Goal: Task Accomplishment & Management: Manage account settings

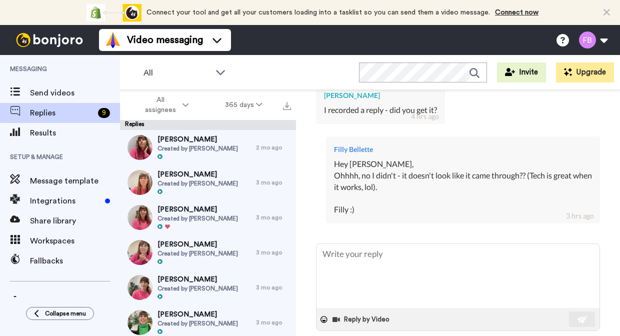
scroll to position [367, 0]
click at [256, 106] on icon at bounding box center [259, 104] width 6 height 7
click at [189, 105] on button "All assignees" at bounding box center [164, 105] width 85 height 28
click at [230, 116] on div "All assignees 365 days" at bounding box center [208, 105] width 176 height 30
click at [56, 113] on span "Replies" at bounding box center [62, 113] width 64 height 12
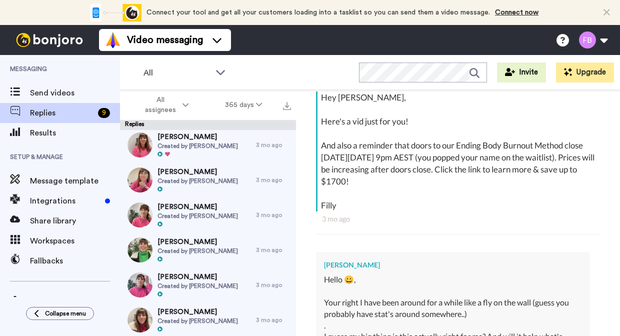
scroll to position [74, 0]
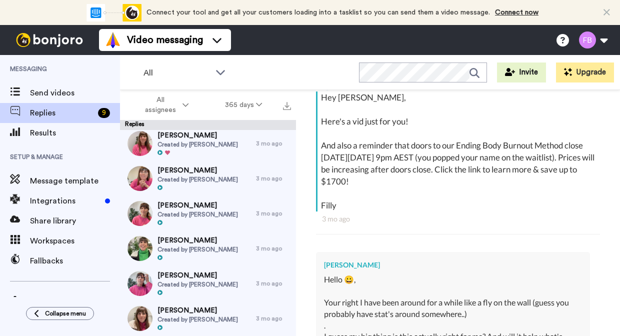
click at [222, 184] on div at bounding box center [197, 187] width 80 height 7
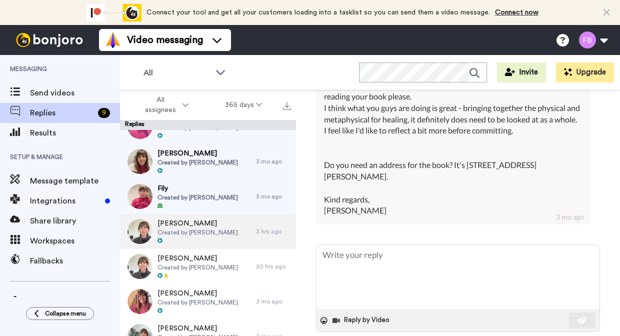
scroll to position [231, 0]
click at [218, 222] on span "[PERSON_NAME]" at bounding box center [197, 223] width 80 height 10
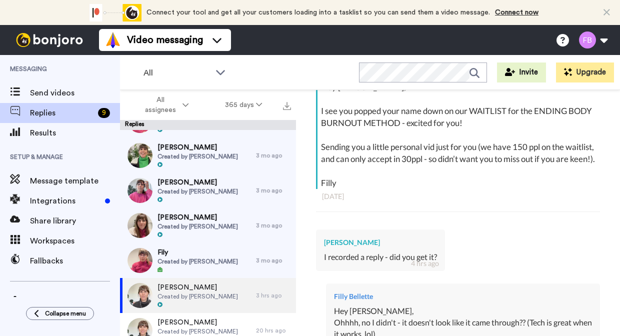
scroll to position [166, 0]
click at [216, 263] on span "Created by [PERSON_NAME]" at bounding box center [197, 262] width 80 height 8
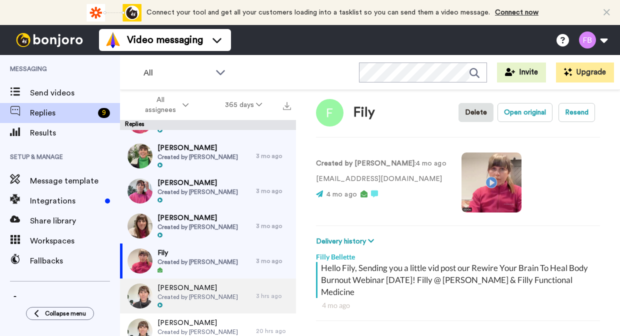
scroll to position [35, 0]
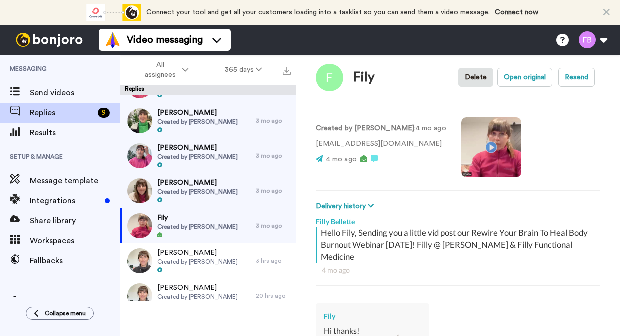
click at [211, 239] on div "Fily Created by [PERSON_NAME]" at bounding box center [188, 225] width 136 height 35
click at [210, 186] on span "[PERSON_NAME]" at bounding box center [197, 183] width 80 height 10
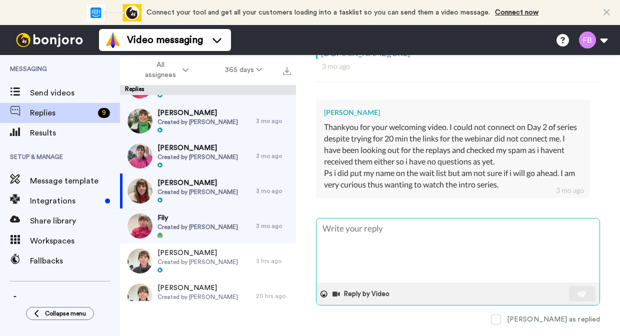
scroll to position [243, 0]
click at [212, 186] on span "[PERSON_NAME]" at bounding box center [197, 183] width 80 height 10
click at [205, 158] on span "Created by [PERSON_NAME]" at bounding box center [197, 157] width 80 height 8
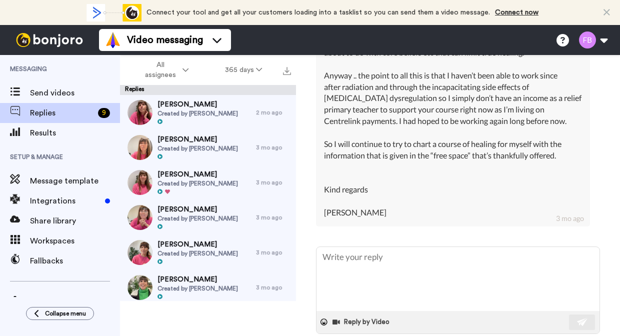
click at [223, 116] on span "Created by [PERSON_NAME]" at bounding box center [197, 113] width 80 height 8
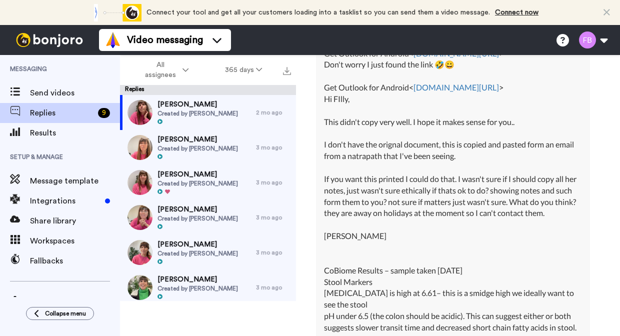
click at [216, 144] on span "Created by [PERSON_NAME]" at bounding box center [197, 148] width 80 height 8
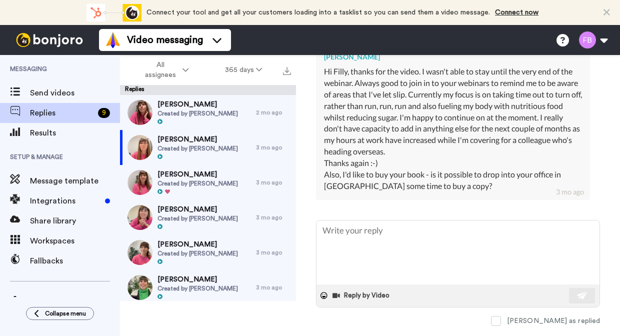
scroll to position [370, 0]
click at [196, 180] on span "Created by [PERSON_NAME]" at bounding box center [197, 183] width 80 height 8
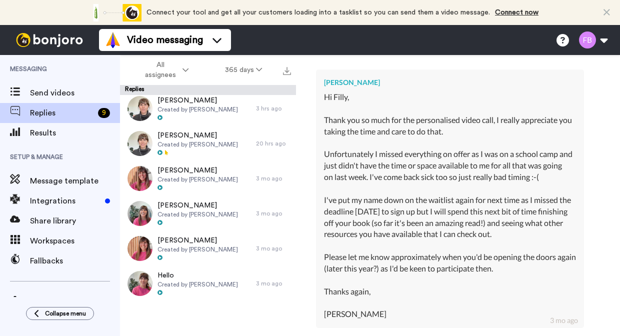
scroll to position [358, 0]
type textarea "x"
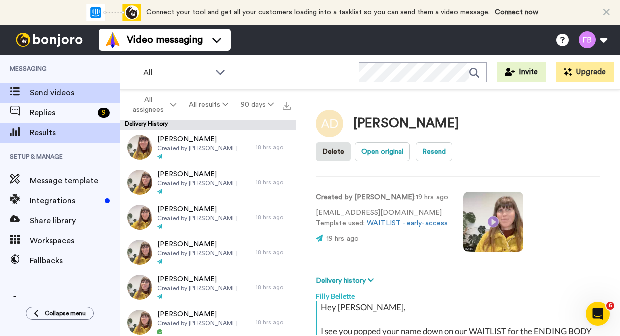
scroll to position [220, 0]
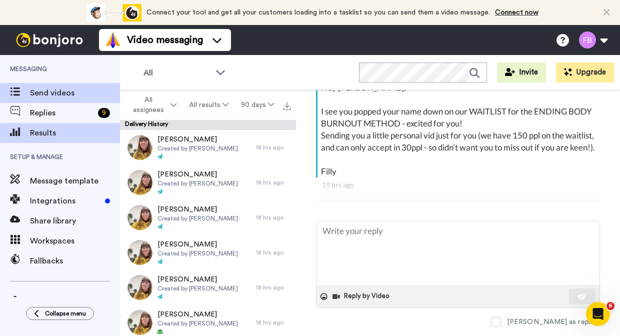
click at [68, 91] on span "Send videos" at bounding box center [75, 93] width 90 height 12
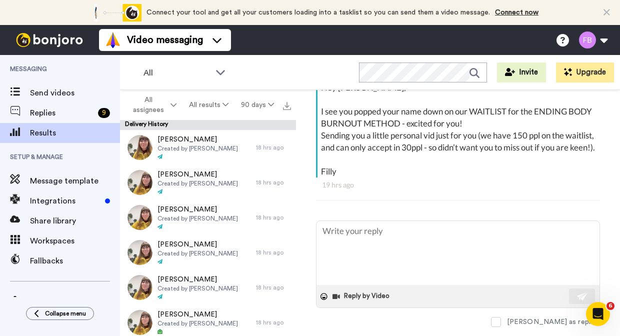
click at [56, 137] on span "Results" at bounding box center [75, 133] width 90 height 12
